Goal: Information Seeking & Learning: Learn about a topic

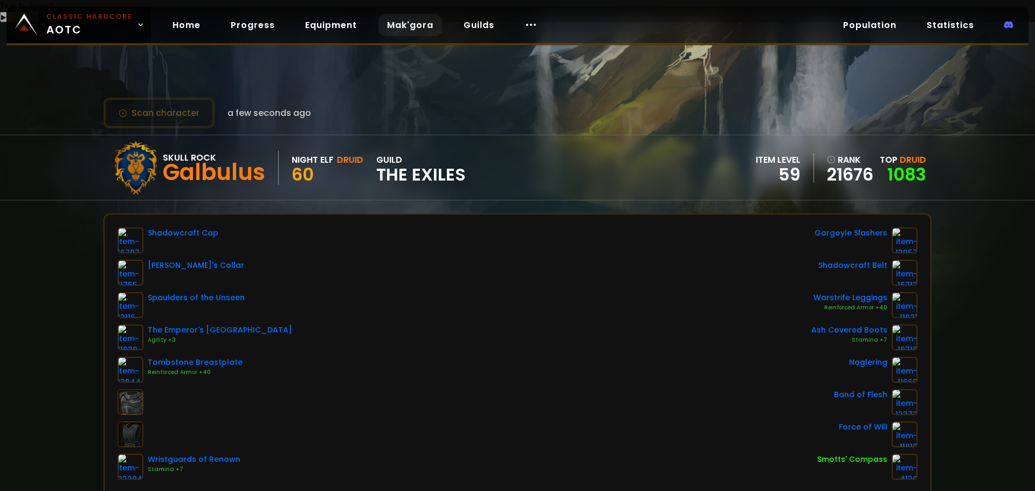
click at [408, 30] on link "Mak'gora" at bounding box center [411, 25] width 64 height 22
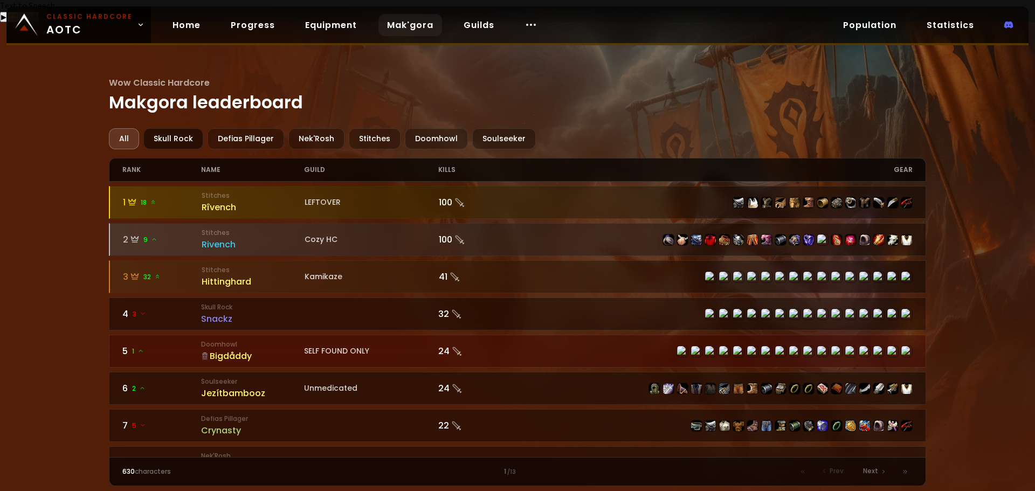
click at [170, 128] on div "Skull Rock" at bounding box center [173, 138] width 60 height 21
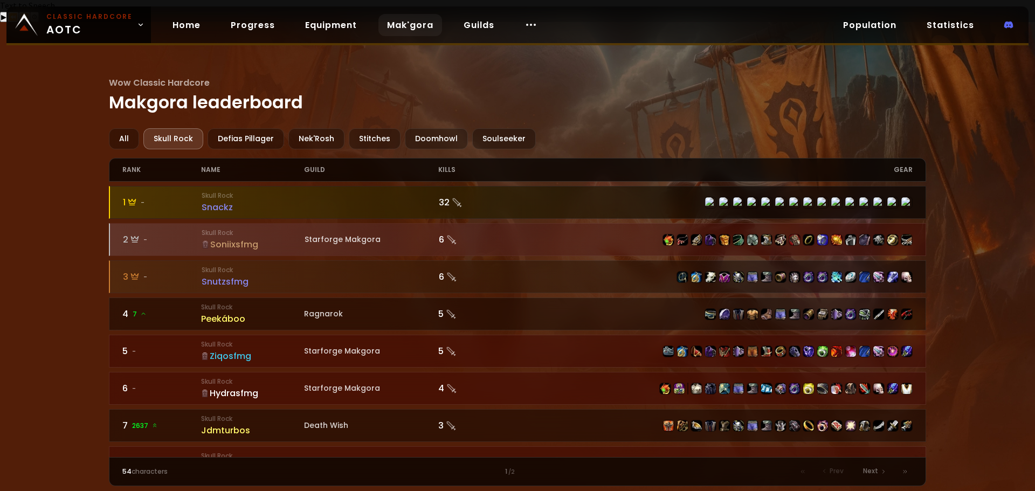
click at [218, 201] on div "Snackz" at bounding box center [253, 207] width 103 height 13
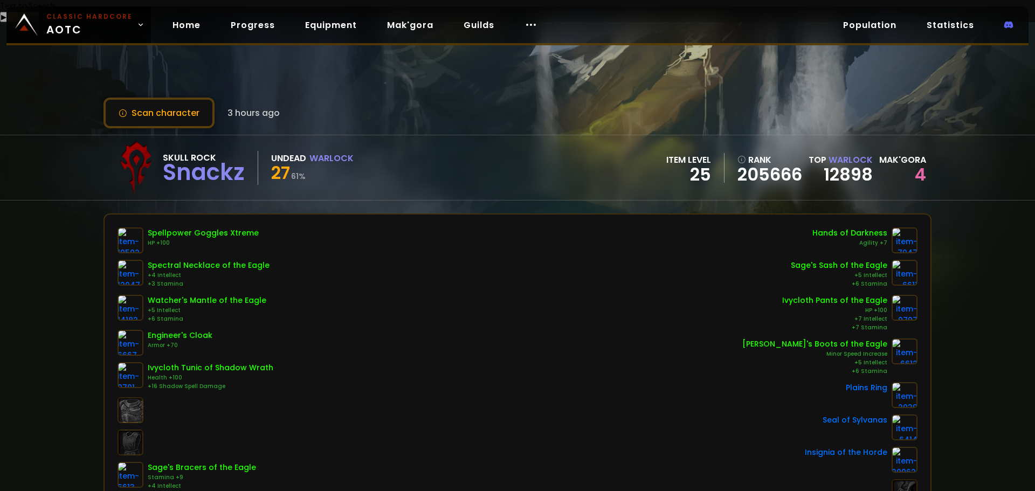
scroll to position [54, 0]
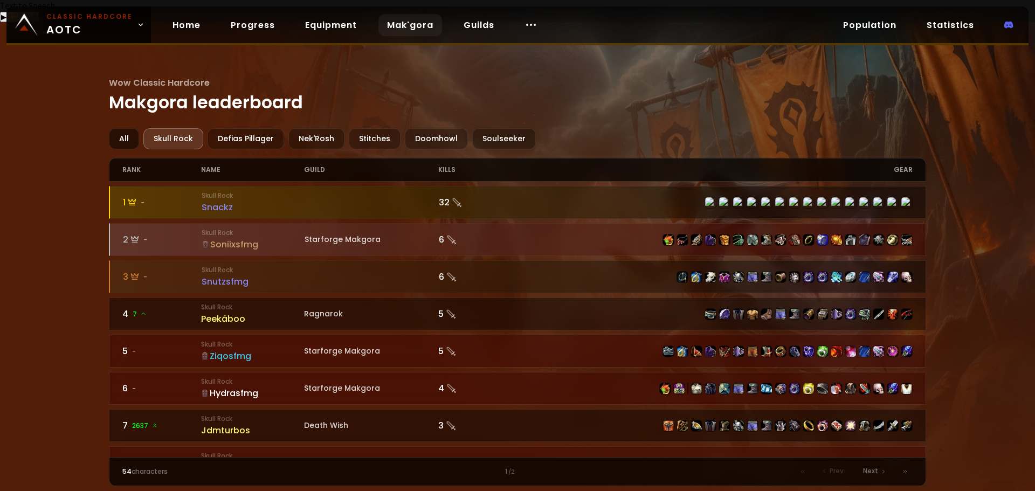
click at [134, 128] on div "All" at bounding box center [124, 138] width 30 height 21
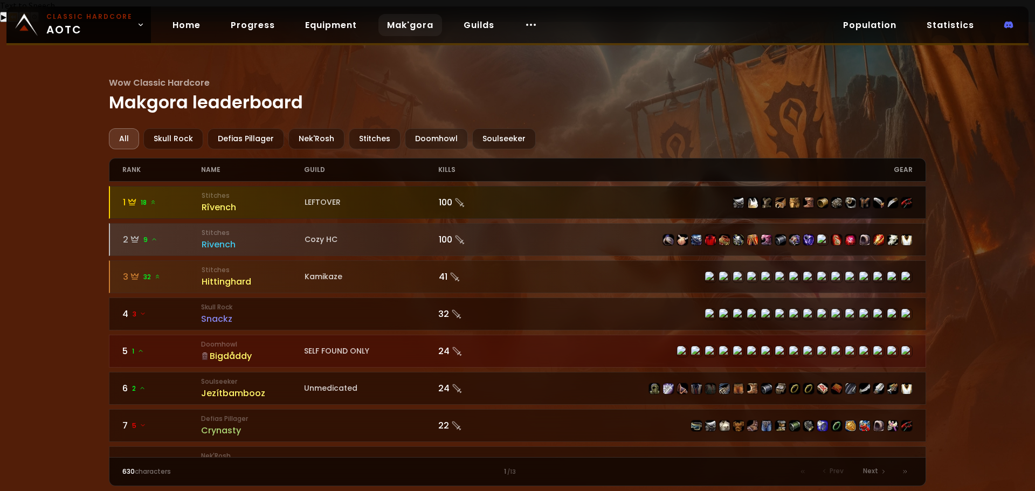
click at [217, 201] on div "Rîvench" at bounding box center [253, 207] width 103 height 13
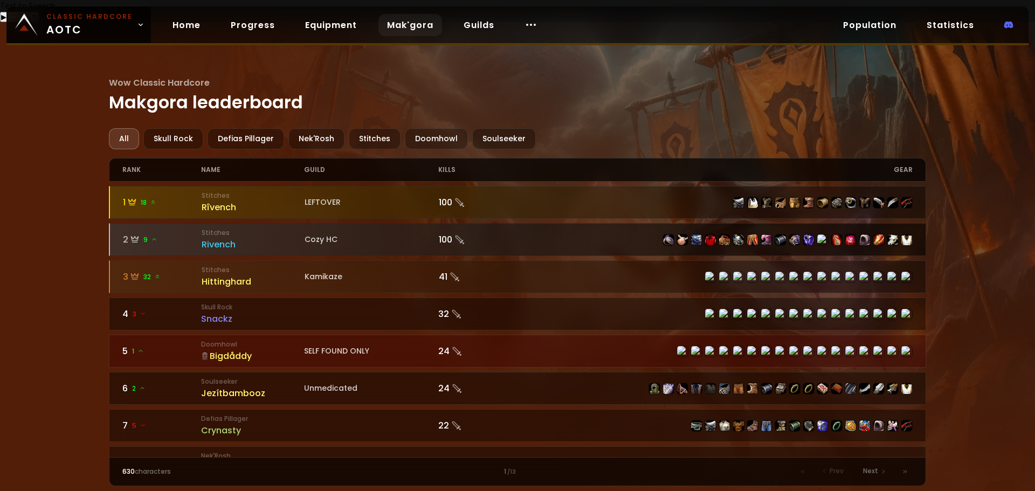
click at [223, 238] on div "Rivench" at bounding box center [253, 244] width 103 height 13
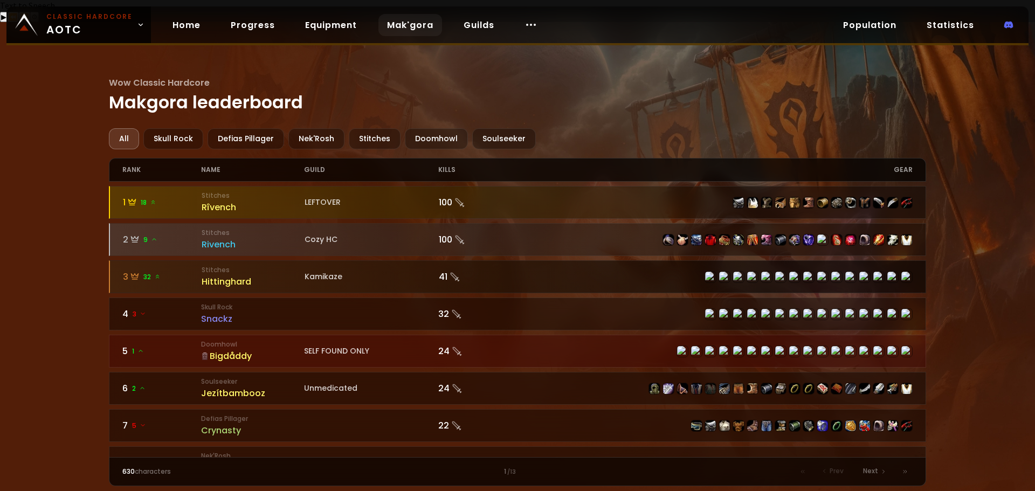
click at [232, 275] on div "Hittinghard" at bounding box center [253, 281] width 103 height 13
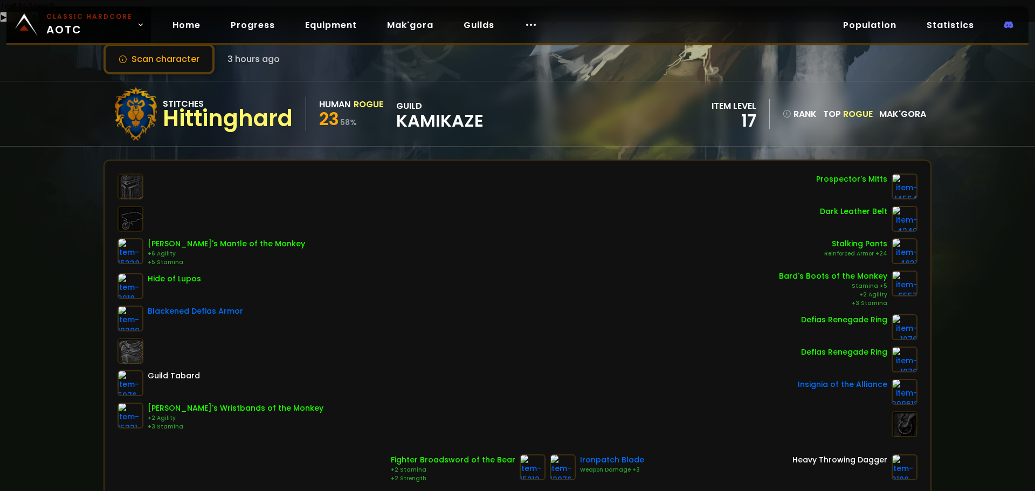
scroll to position [108, 0]
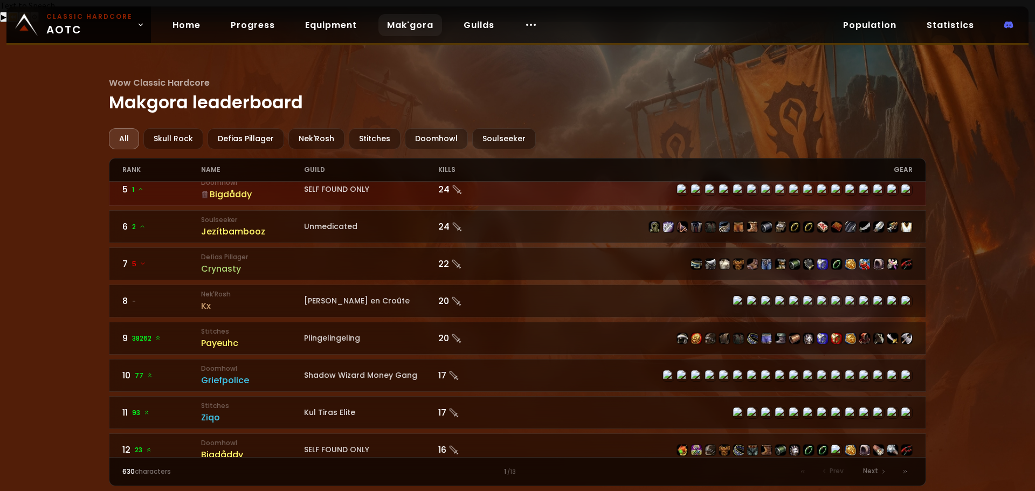
scroll to position [216, 0]
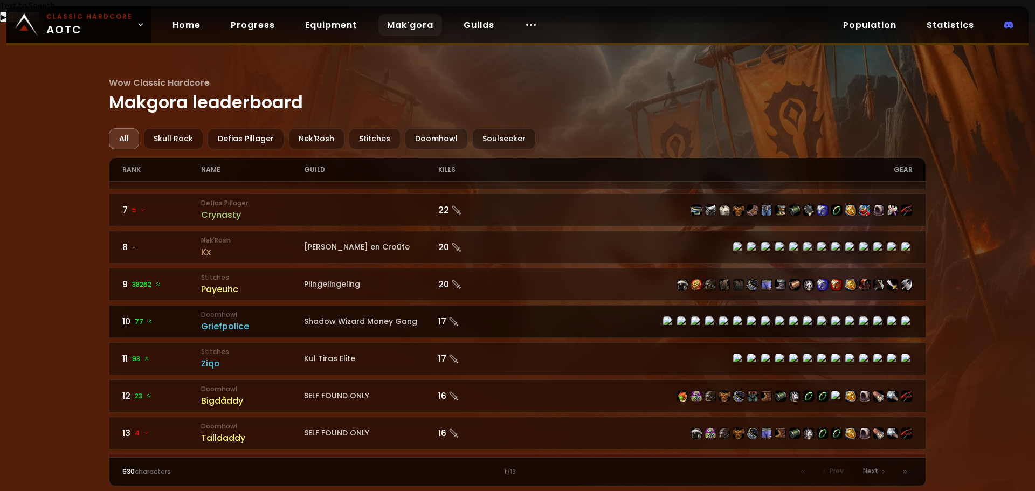
click at [243, 320] on div "Griefpolice" at bounding box center [252, 326] width 103 height 13
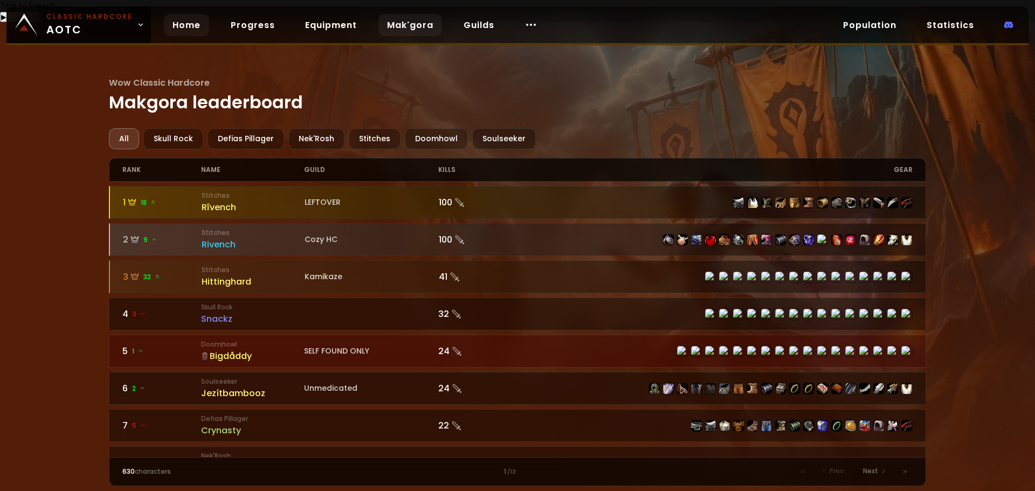
click at [187, 25] on link "Home" at bounding box center [186, 25] width 45 height 22
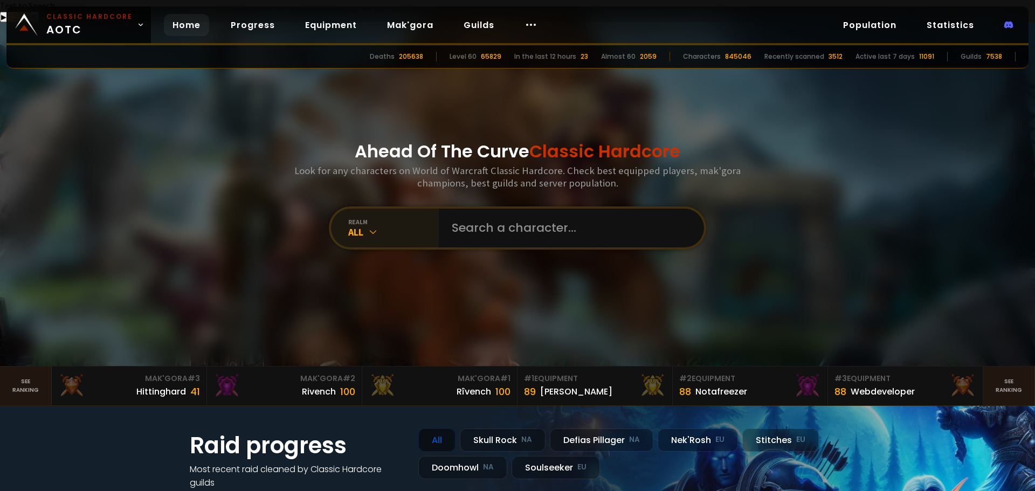
click at [367, 218] on div "realm All" at bounding box center [385, 228] width 108 height 39
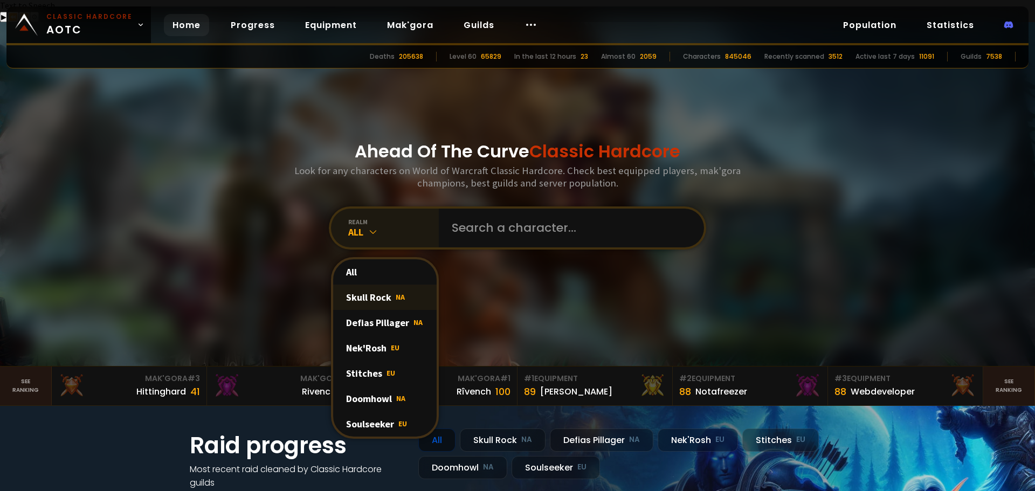
click at [374, 285] on div "Skull Rock NA" at bounding box center [385, 297] width 104 height 25
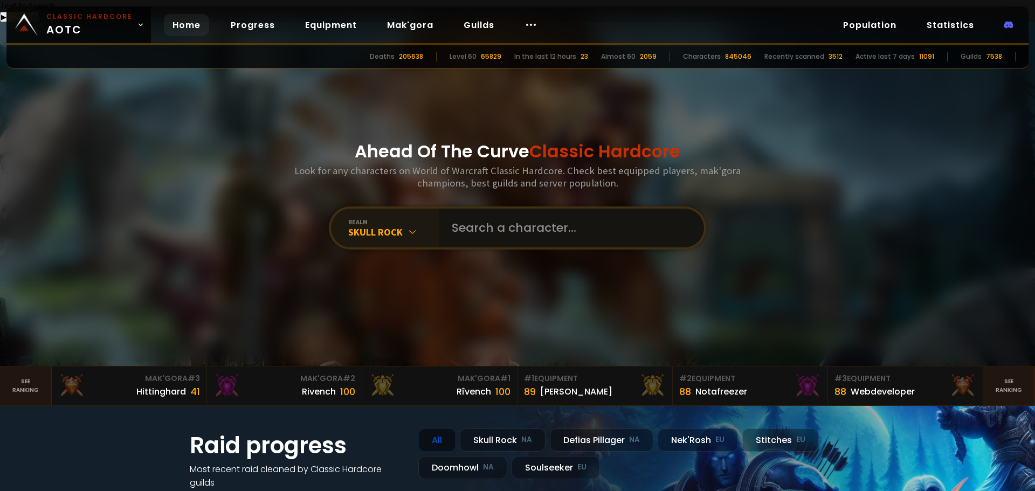
click at [495, 210] on input "text" at bounding box center [568, 228] width 246 height 39
click at [463, 20] on link "Guilds" at bounding box center [479, 25] width 48 height 22
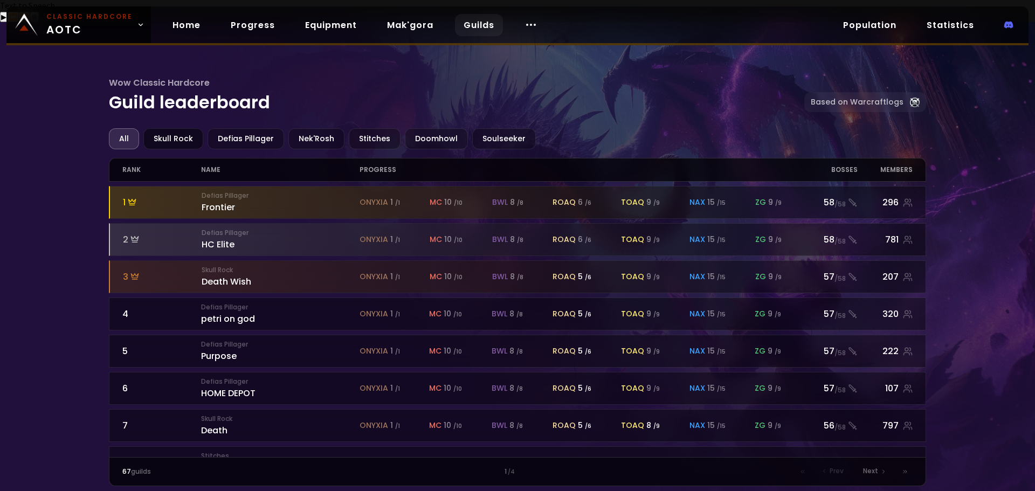
click at [190, 128] on div "Skull Rock" at bounding box center [173, 138] width 60 height 21
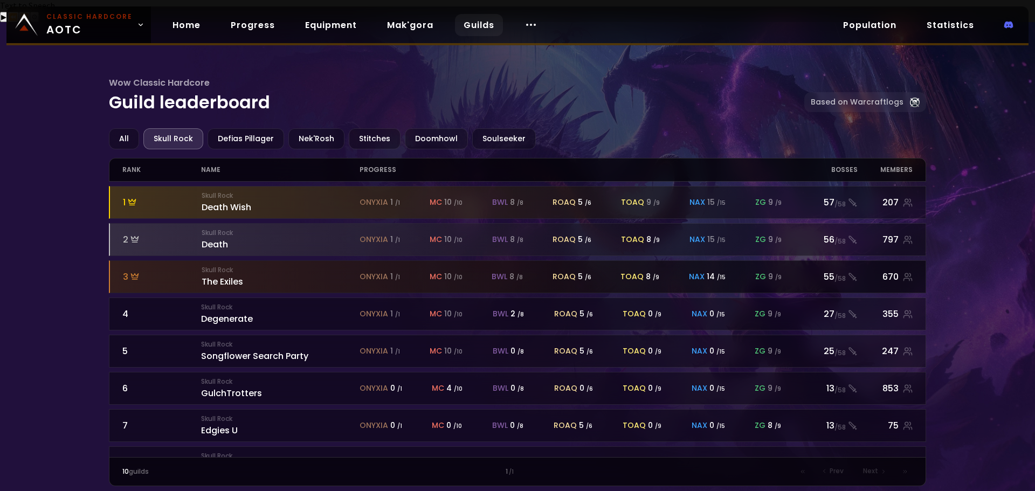
click at [217, 265] on div "Skull Rock The Exiles" at bounding box center [281, 276] width 158 height 23
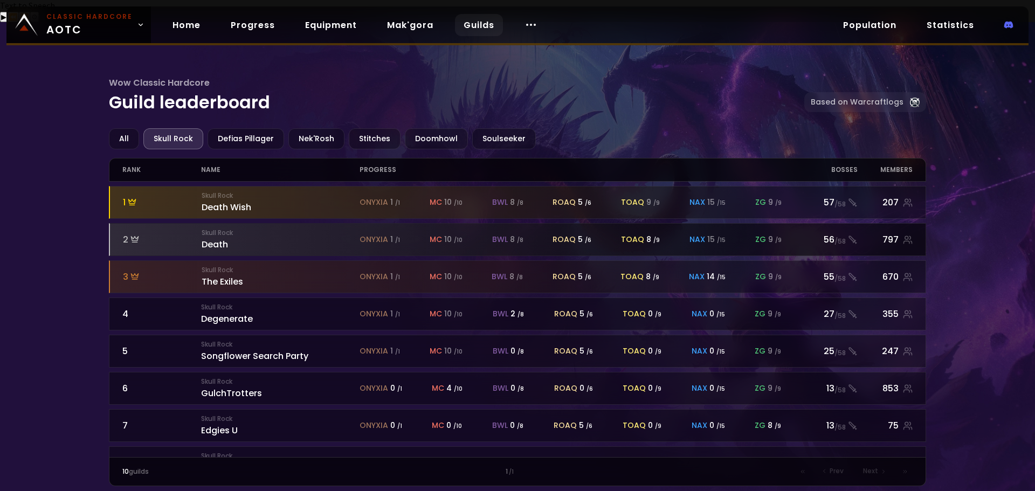
click at [234, 228] on small "Skull Rock" at bounding box center [281, 233] width 158 height 10
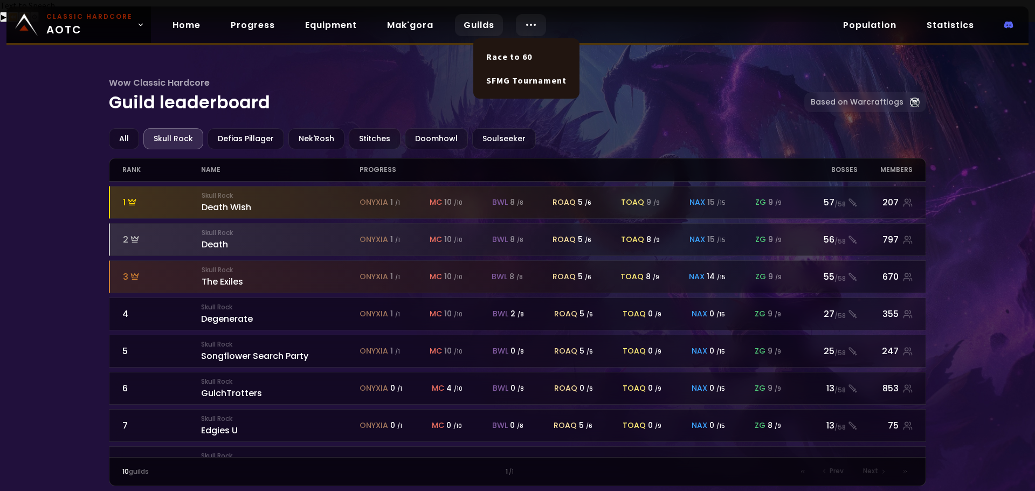
click at [532, 28] on div at bounding box center [531, 25] width 30 height 22
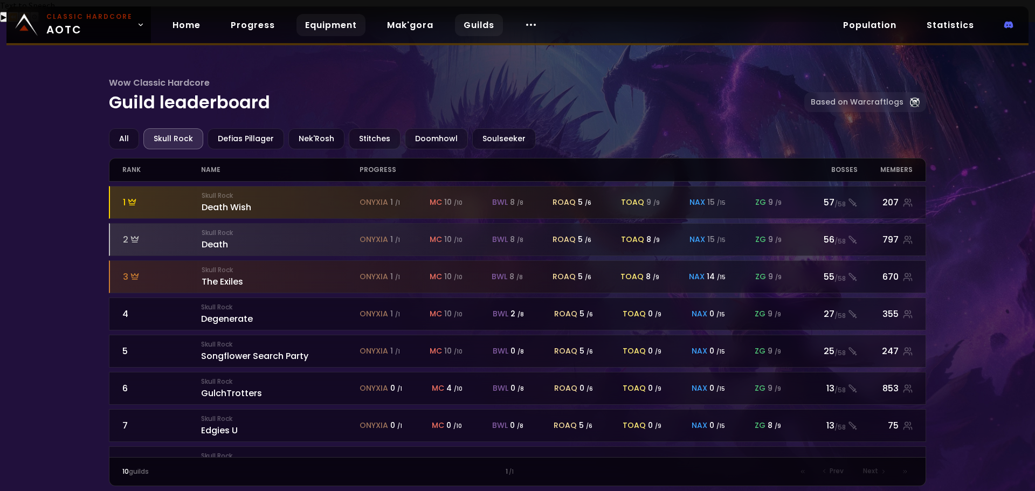
click at [339, 26] on link "Equipment" at bounding box center [331, 25] width 69 height 22
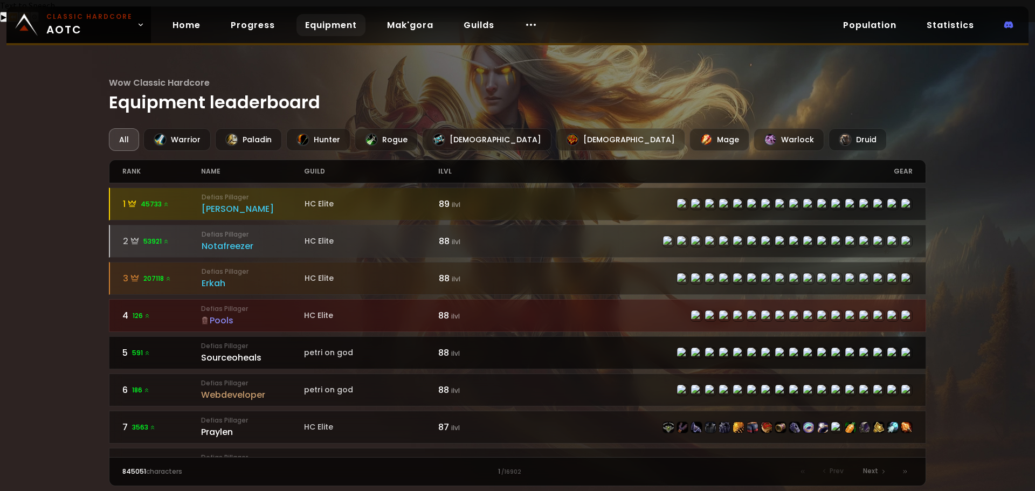
click at [257, 351] on div "Sourceoheals" at bounding box center [252, 357] width 103 height 13
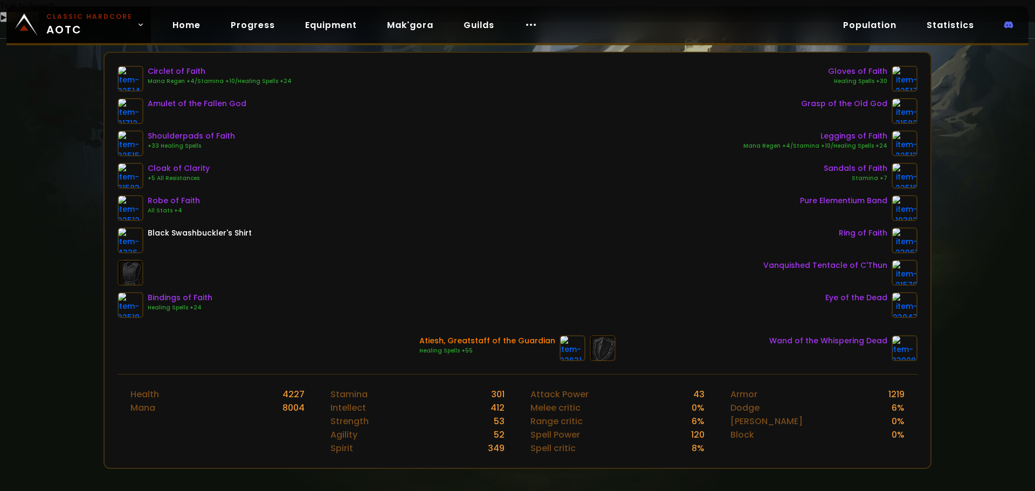
scroll to position [108, 0]
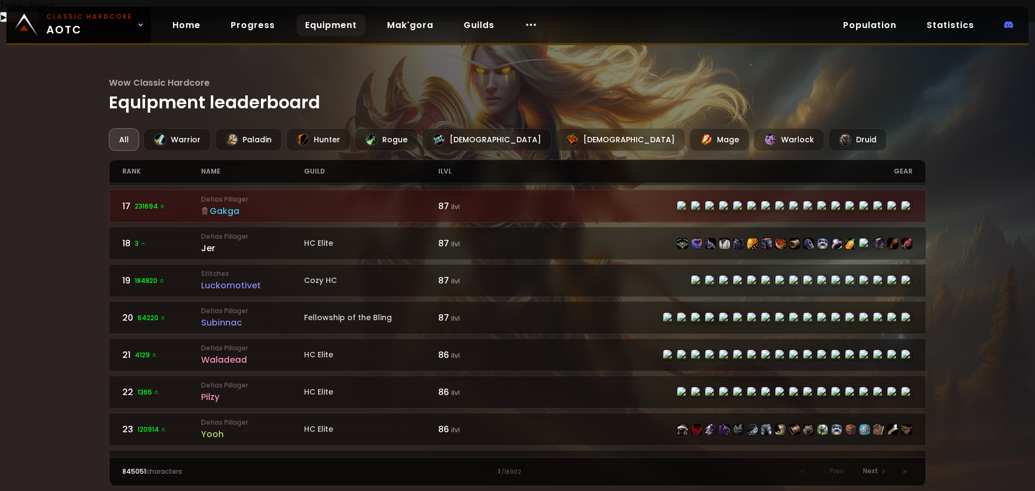
scroll to position [647, 0]
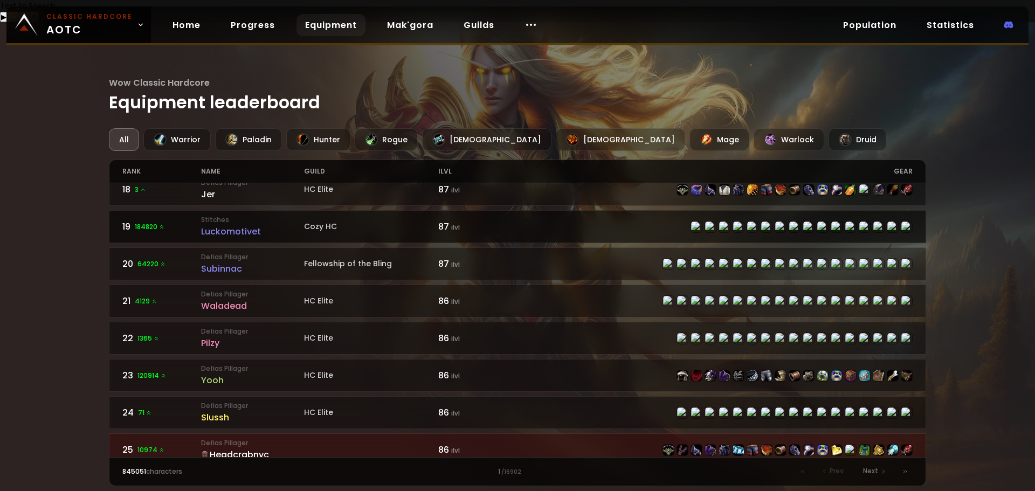
click at [241, 225] on div "Luckomotivet" at bounding box center [252, 231] width 103 height 13
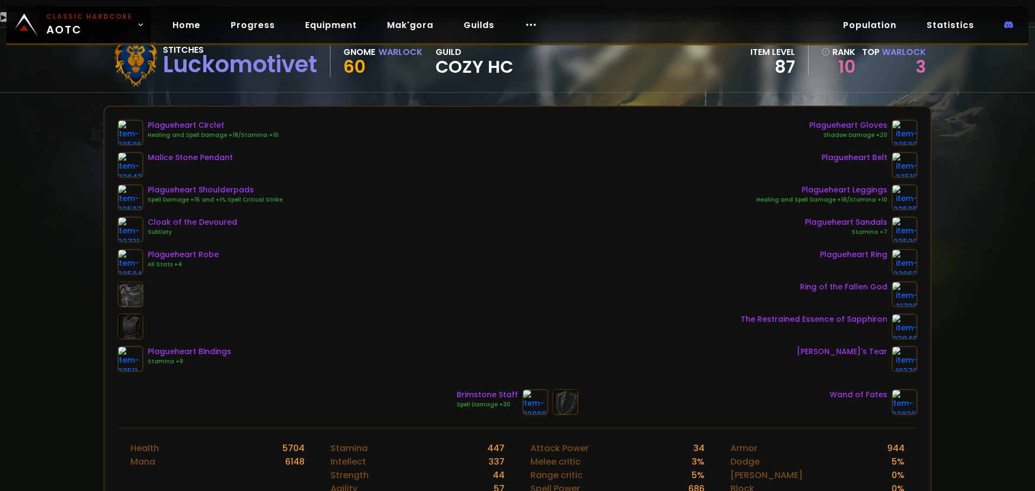
scroll to position [54, 0]
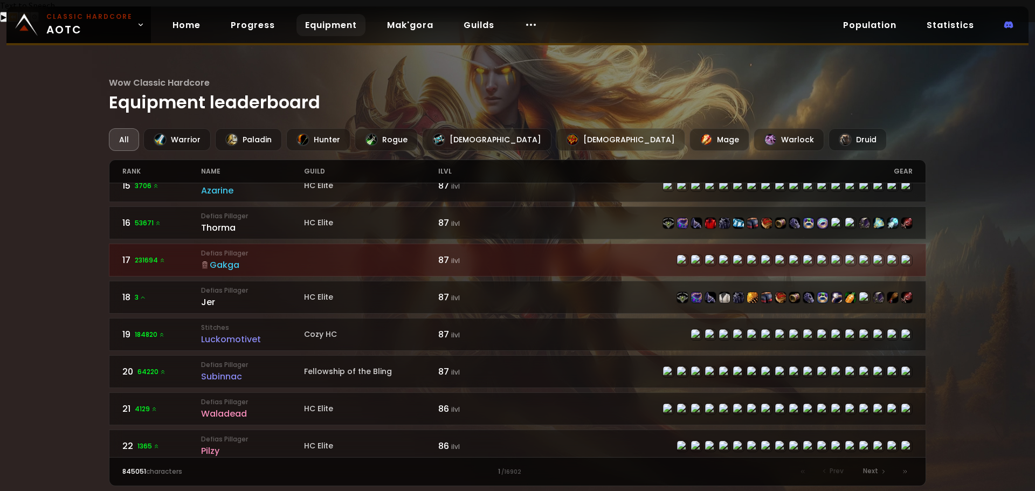
scroll to position [593, 0]
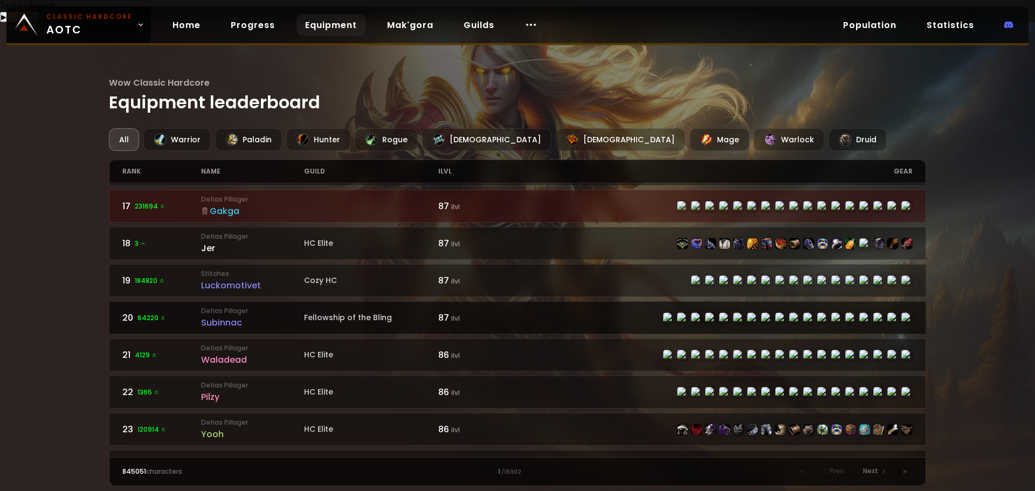
click at [234, 316] on div "Subinnac" at bounding box center [252, 322] width 103 height 13
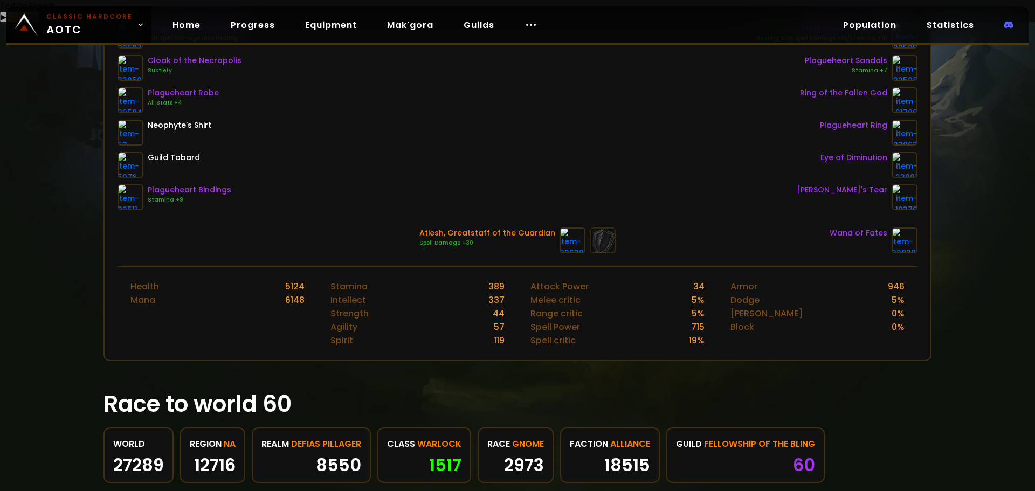
scroll to position [324, 0]
